Goal: Task Accomplishment & Management: Complete application form

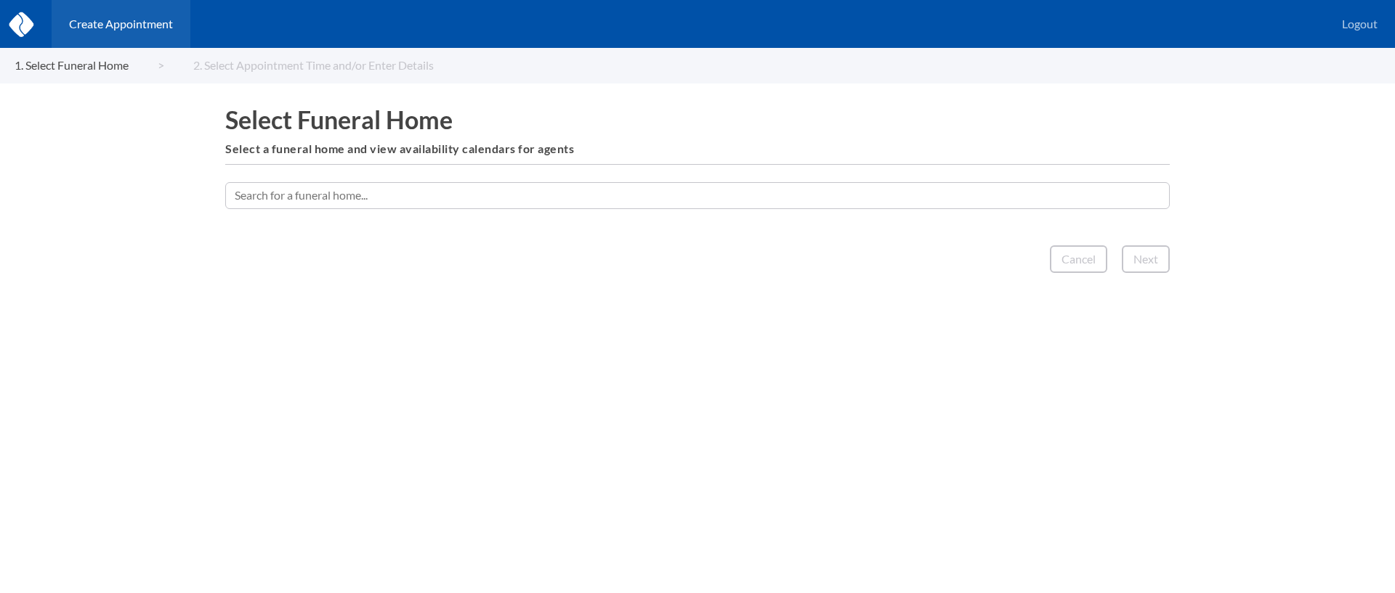
click at [582, 189] on input "text" at bounding box center [697, 195] width 944 height 26
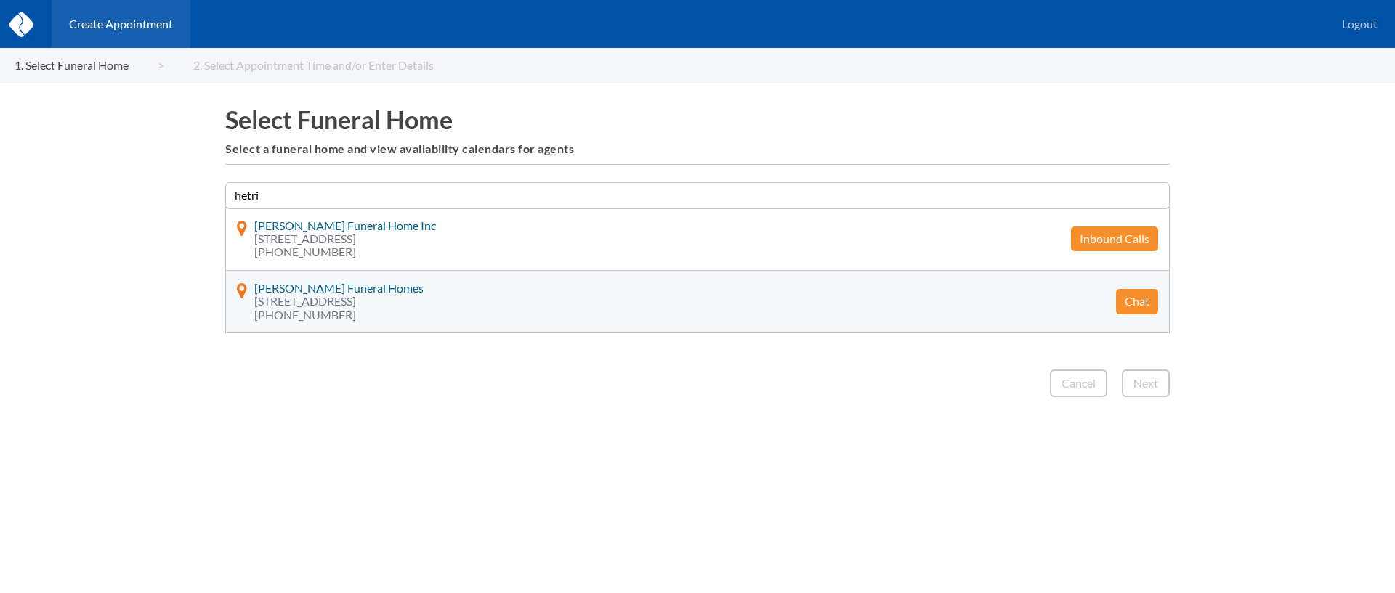
type input "hetri"
click at [1134, 304] on button "Chat" at bounding box center [1137, 301] width 42 height 25
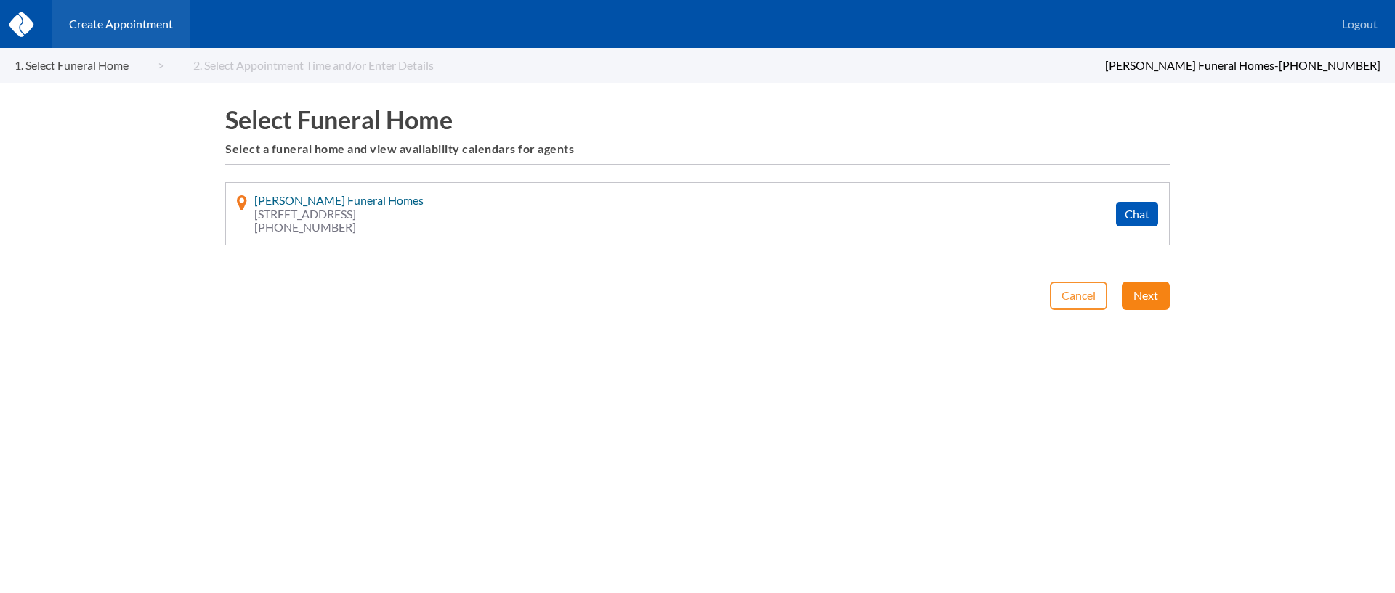
click at [1147, 299] on button "Next" at bounding box center [1145, 296] width 48 height 28
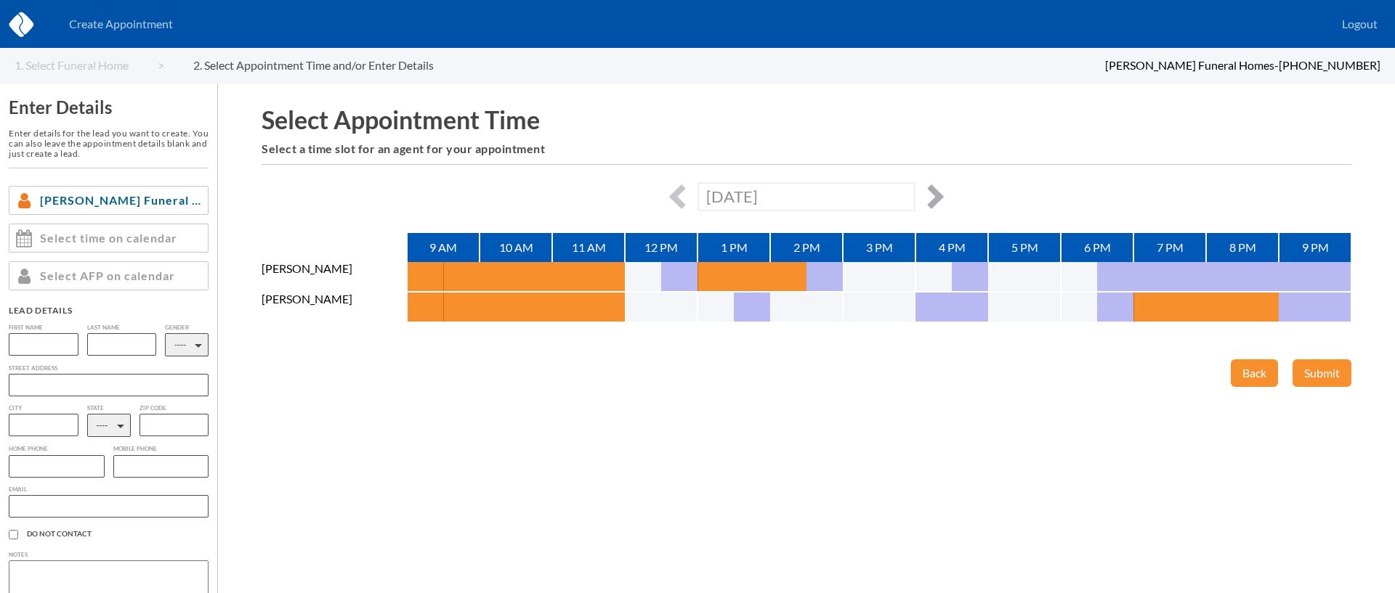
click at [936, 198] on button "button" at bounding box center [931, 196] width 25 height 25
type input "[DATE]"
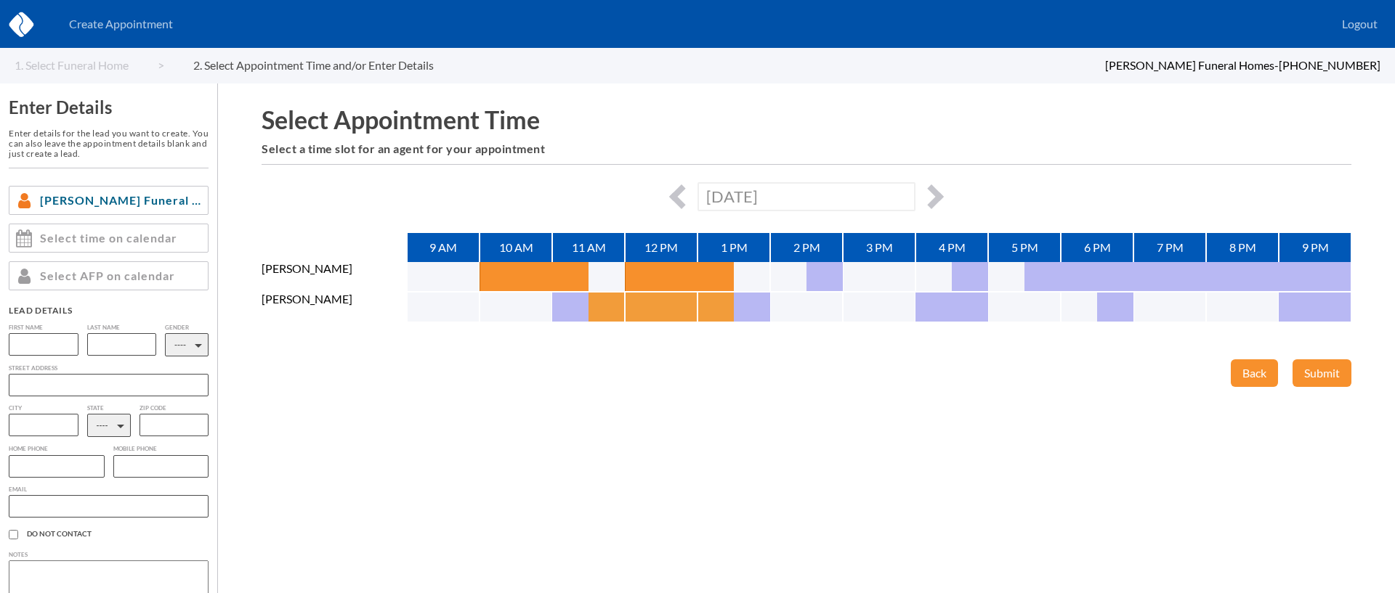
click at [610, 311] on button "button" at bounding box center [606, 307] width 36 height 29
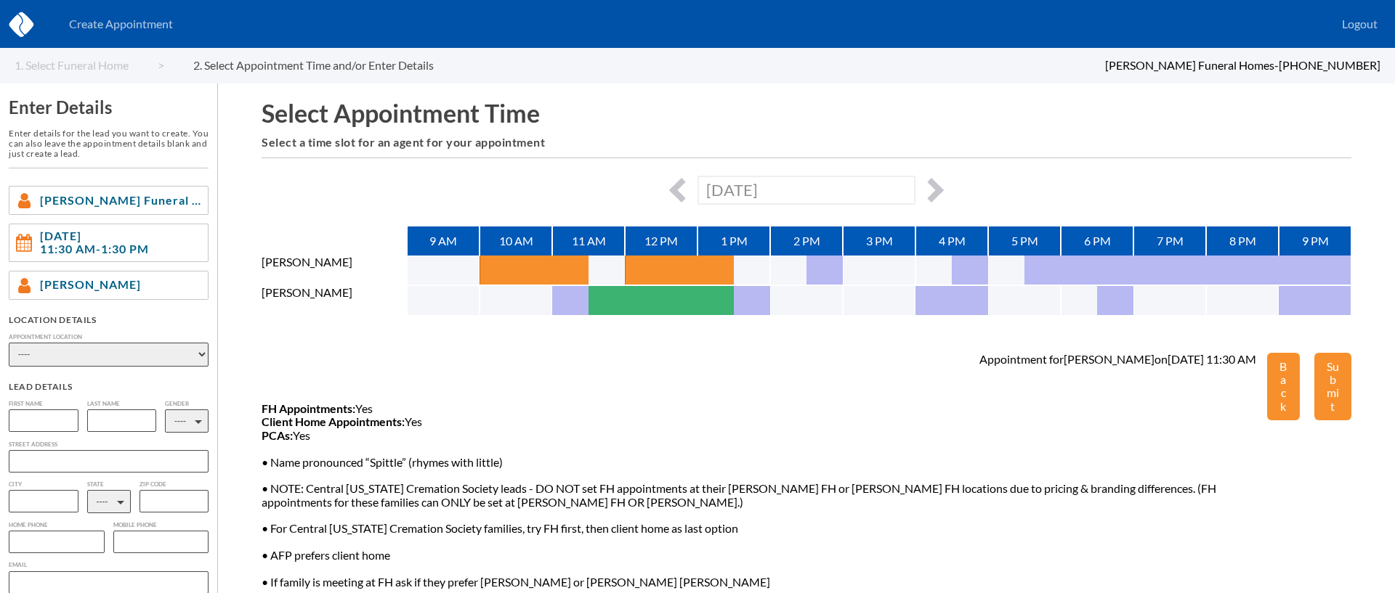
scroll to position [24, 0]
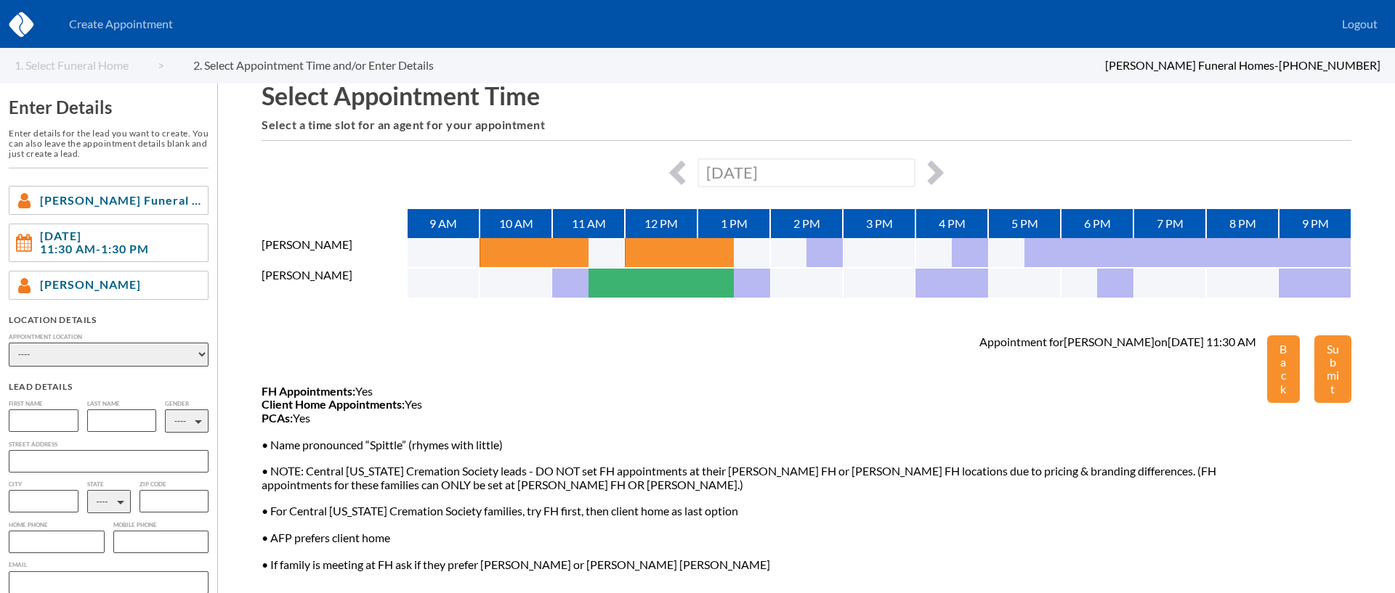
click at [147, 358] on select "---- Phone Consultation [PERSON_NAME] Funeral Home Inc [PERSON_NAME] Funeral Ho…" at bounding box center [109, 355] width 200 height 24
click at [9, 343] on select "---- Phone Consultation [PERSON_NAME] Funeral Home Inc [PERSON_NAME] Funeral Ho…" at bounding box center [109, 355] width 200 height 24
click at [91, 349] on select "---- Phone Consultation [PERSON_NAME] Funeral Home Inc [PERSON_NAME] Funeral Ho…" at bounding box center [109, 355] width 200 height 24
select select "phone_consult"
click at [9, 343] on select "---- Phone Consultation [PERSON_NAME] Funeral Home Inc [PERSON_NAME] Funeral Ho…" at bounding box center [109, 355] width 200 height 24
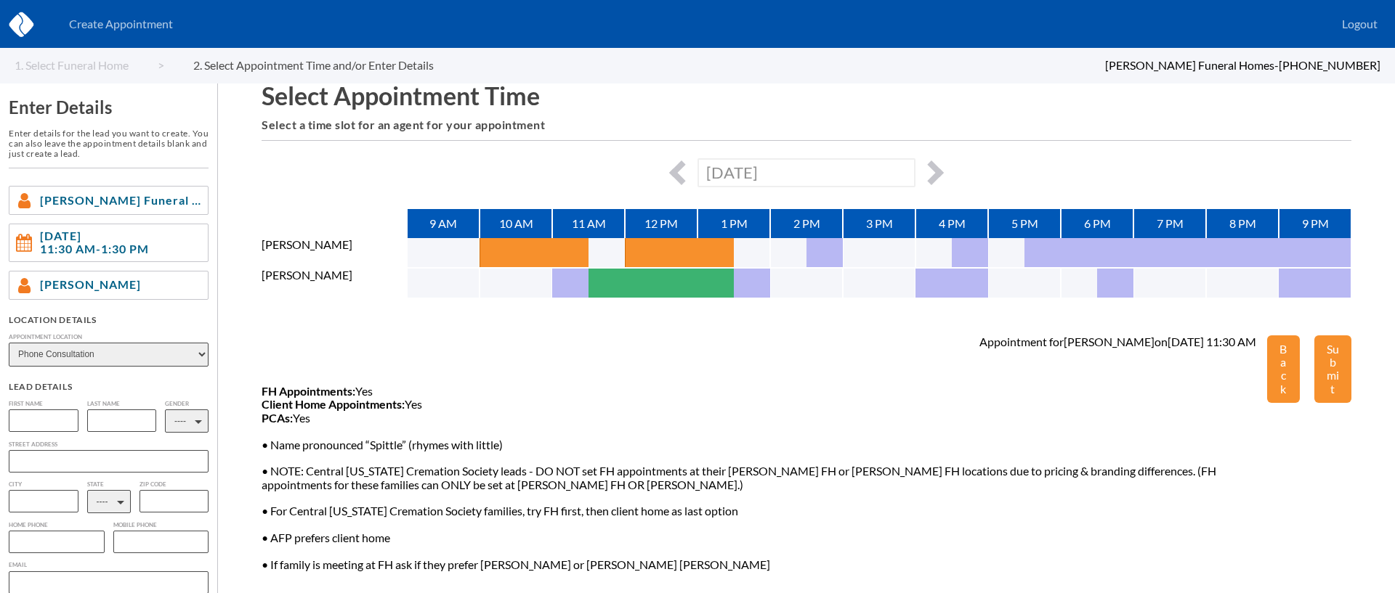
click at [25, 421] on input "text" at bounding box center [44, 421] width 70 height 23
type input "[PERSON_NAME]"
click at [95, 413] on input "text" at bounding box center [122, 421] width 70 height 23
type input "Roche"
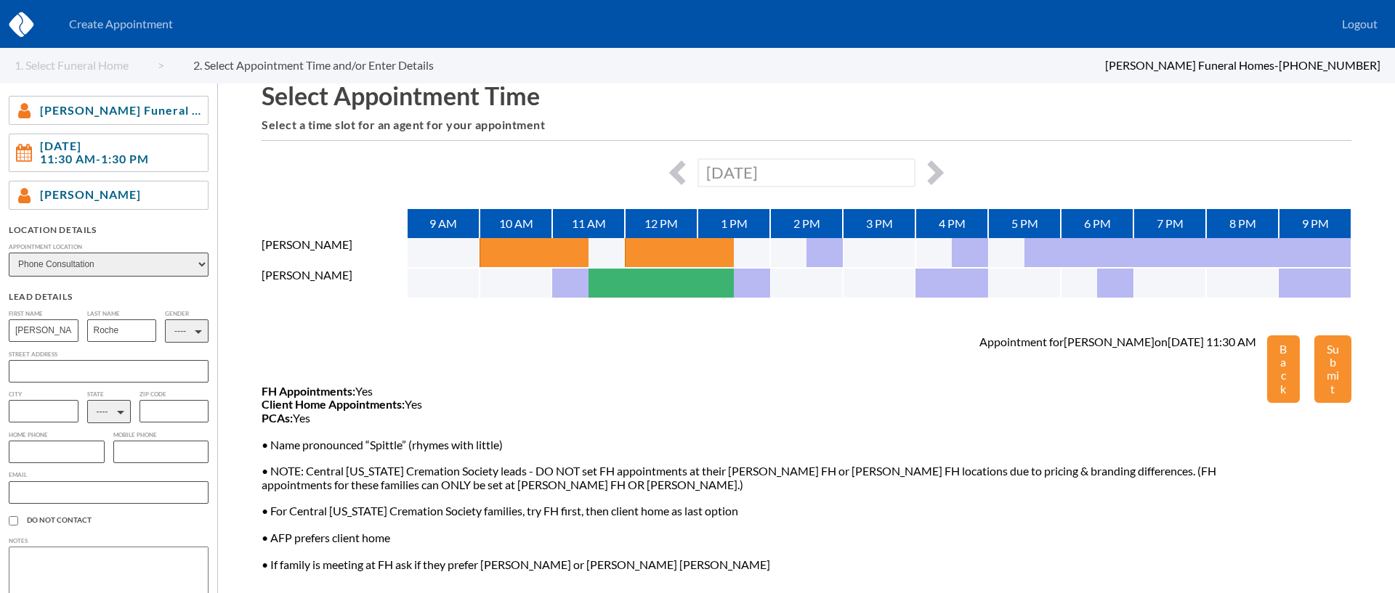
scroll to position [141, 0]
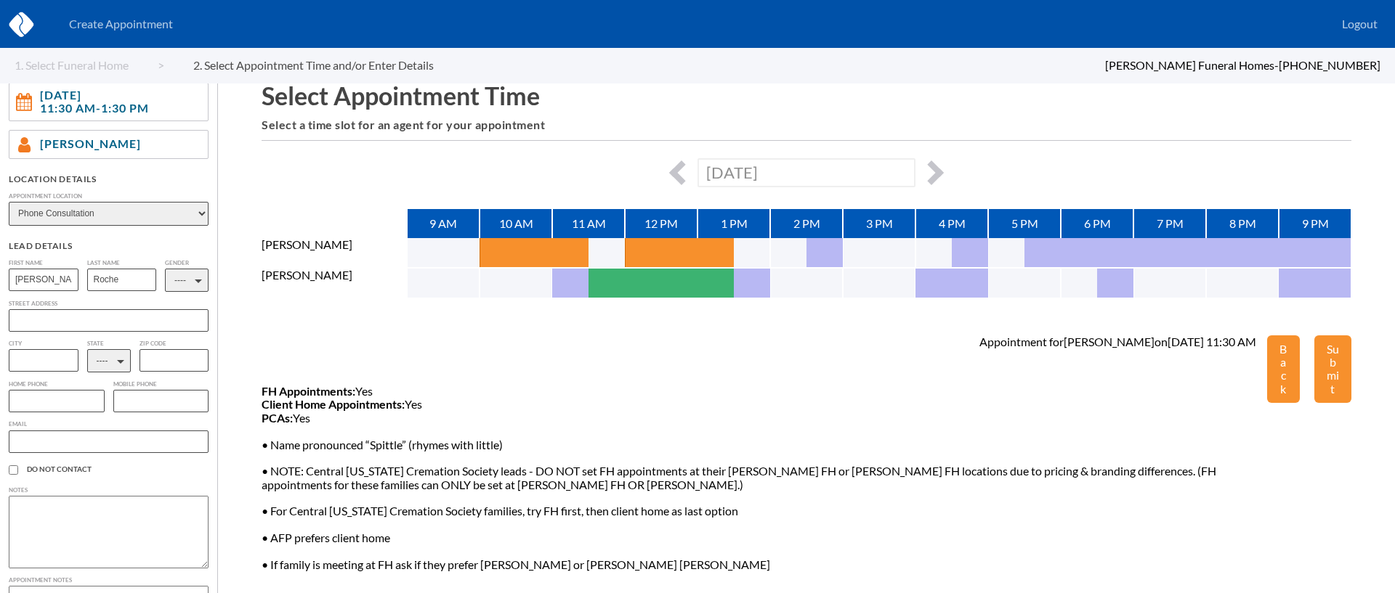
click at [62, 442] on input "text" at bounding box center [109, 442] width 200 height 23
paste input "[PERSON_NAME][EMAIL_ADDRESS][PERSON_NAME][DOMAIN_NAME]"
type input "[PERSON_NAME][EMAIL_ADDRESS][PERSON_NAME][DOMAIN_NAME]"
click at [176, 273] on select "---- M F" at bounding box center [187, 280] width 44 height 23
select select "2"
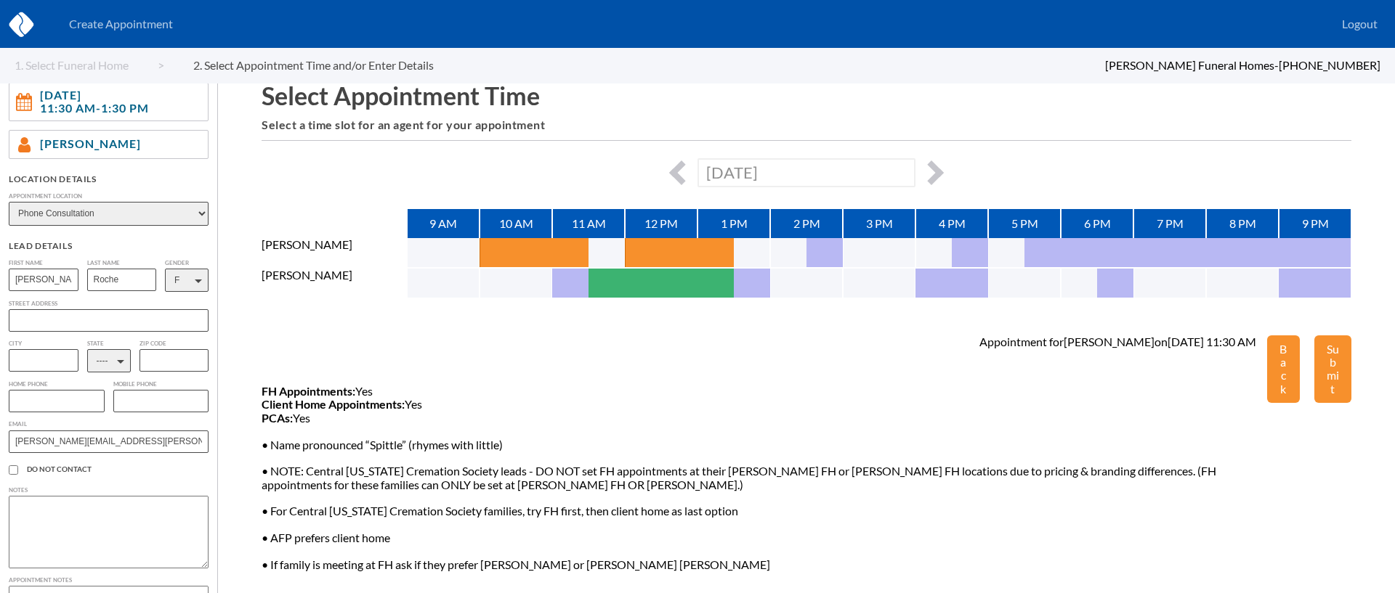
click at [165, 269] on select "---- M F" at bounding box center [187, 280] width 44 height 23
click at [49, 403] on input "text" at bounding box center [57, 401] width 96 height 23
type input "5127965783"
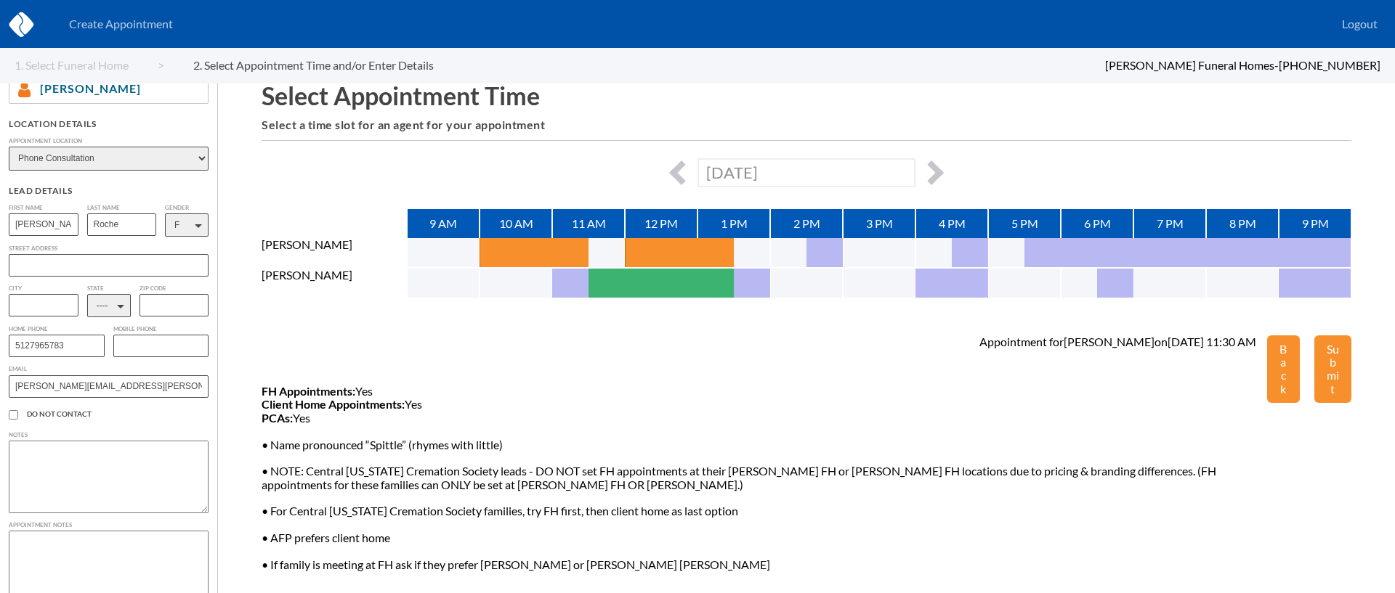
scroll to position [198, 0]
click at [92, 466] on textarea at bounding box center [109, 475] width 200 height 73
click at [49, 544] on textarea at bounding box center [109, 565] width 200 height 73
type textarea "[PERSON_NAME] is preplanning arrangements for her SIL... verified lead details …"
click at [1323, 368] on button "Submit" at bounding box center [1332, 370] width 37 height 68
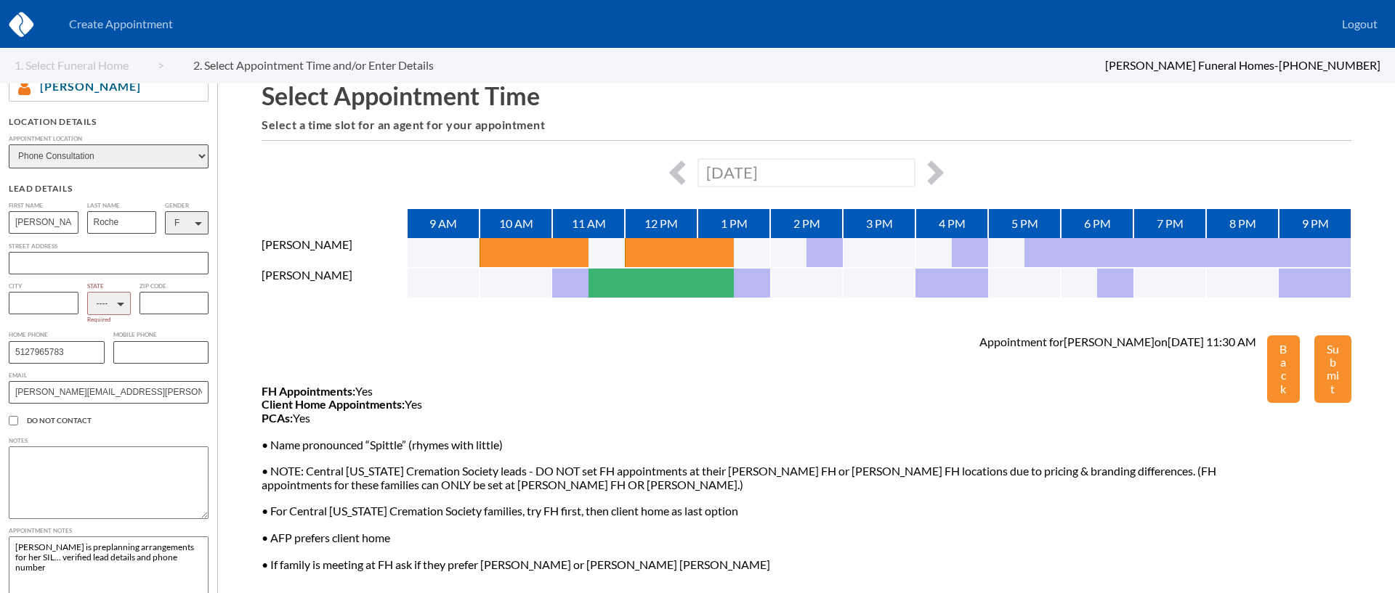
click at [94, 302] on select "---- AL AK AZ AR CA CO [GEOGRAPHIC_DATA] DE DC [GEOGRAPHIC_DATA] [GEOGRAPHIC_DA…" at bounding box center [109, 303] width 44 height 23
select select "RI"
click at [87, 294] on select "---- AL AK AZ AR CA CO [GEOGRAPHIC_DATA] DE DC [GEOGRAPHIC_DATA] [GEOGRAPHIC_DA…" at bounding box center [109, 303] width 44 height 23
click at [1341, 388] on button "Submit" at bounding box center [1332, 370] width 37 height 68
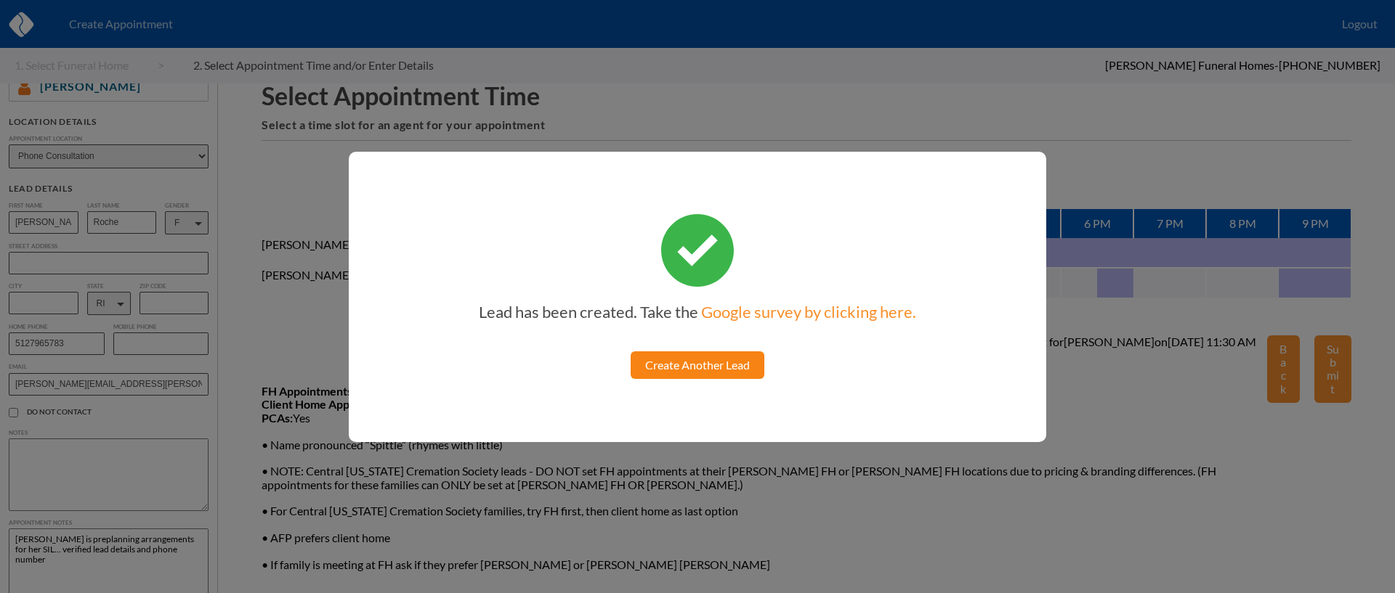
click at [716, 356] on link "Create Another Lead" at bounding box center [697, 366] width 134 height 28
